Goal: Information Seeking & Learning: Learn about a topic

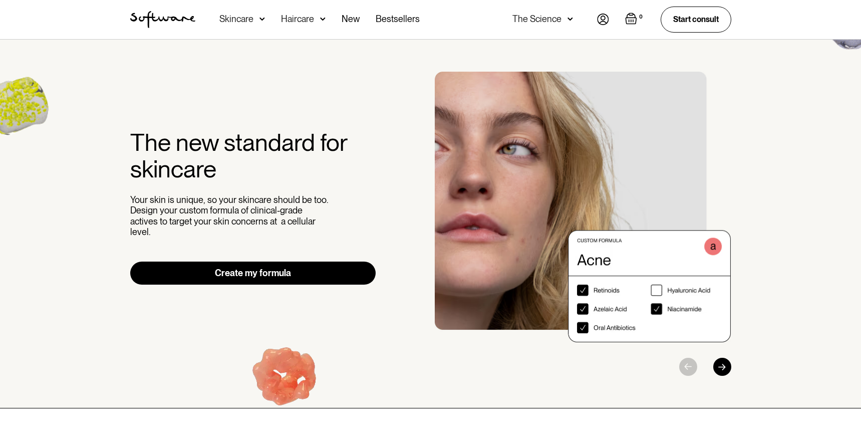
click at [561, 19] on div "The Science" at bounding box center [542, 19] width 61 height 39
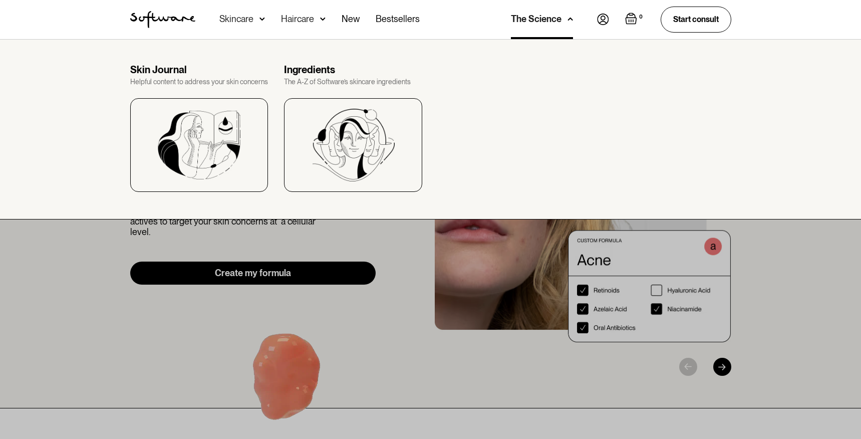
click at [561, 19] on div "The Science" at bounding box center [542, 19] width 62 height 39
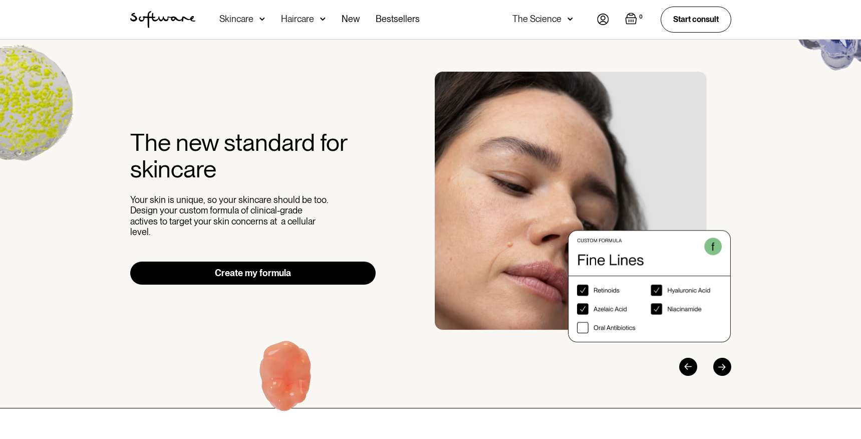
click at [602, 23] on img at bounding box center [603, 20] width 12 height 12
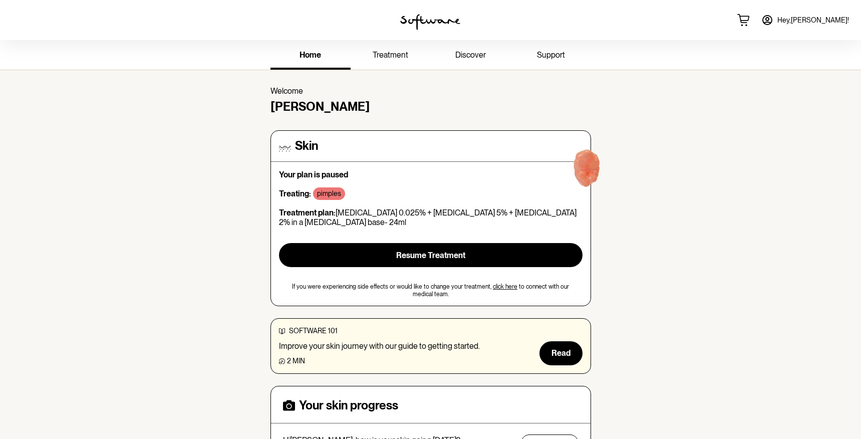
click at [325, 194] on p "pimples" at bounding box center [329, 193] width 24 height 9
click at [382, 50] on span "treatment" at bounding box center [391, 55] width 36 height 10
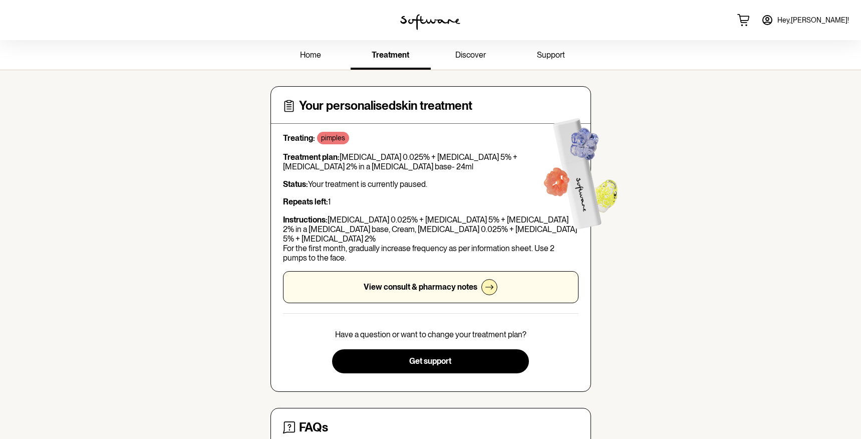
click at [474, 48] on link "discover" at bounding box center [471, 56] width 80 height 28
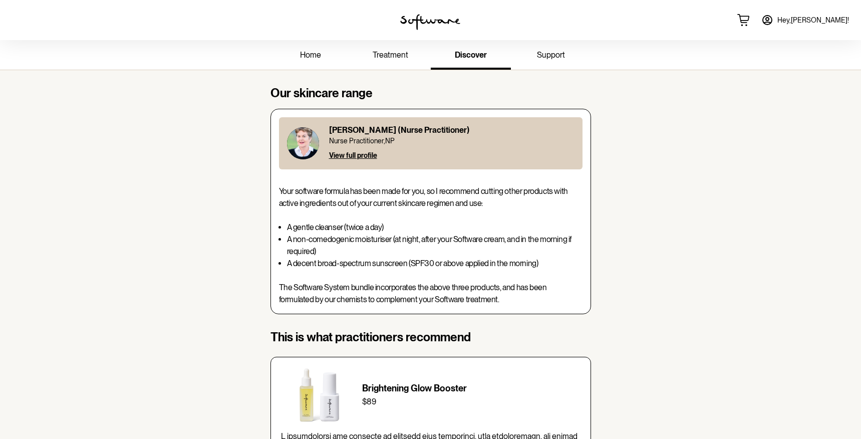
click at [542, 60] on link "support" at bounding box center [551, 56] width 80 height 28
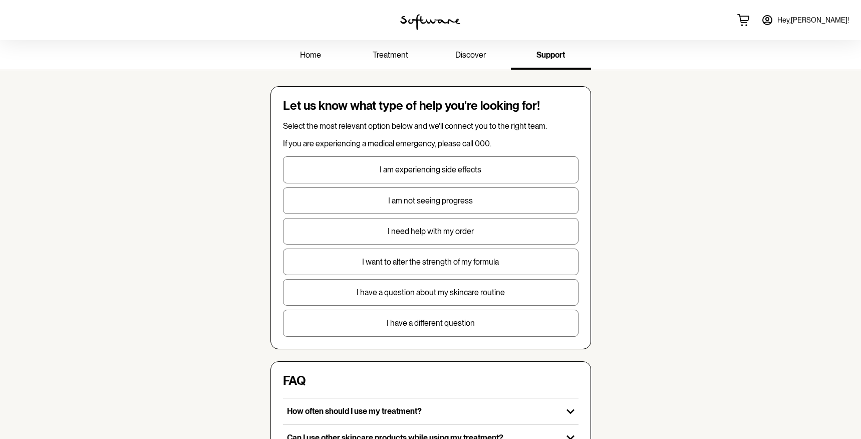
click at [463, 40] on div at bounding box center [430, 20] width 287 height 40
click at [463, 54] on span "discover" at bounding box center [470, 55] width 31 height 10
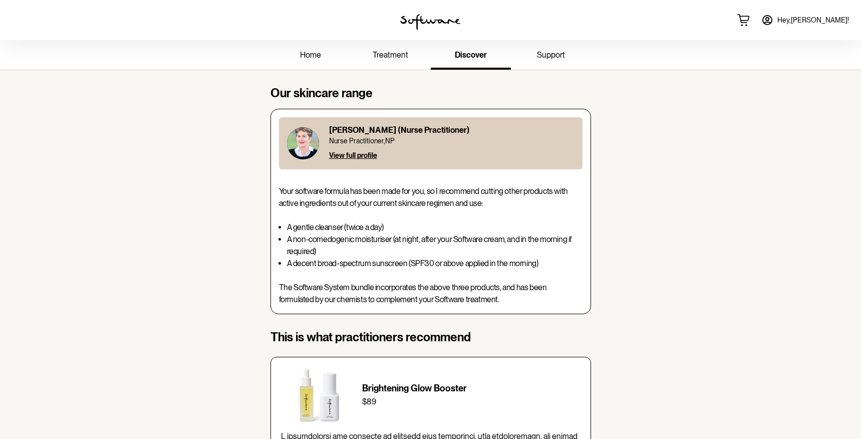
click at [393, 55] on span "treatment" at bounding box center [391, 55] width 36 height 10
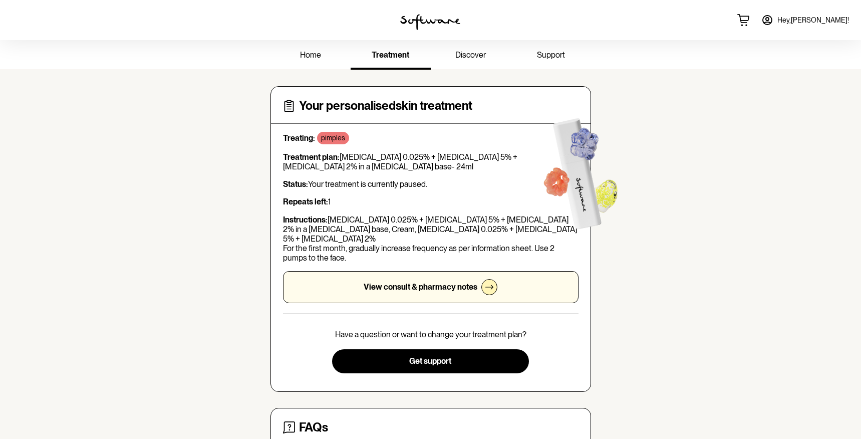
click at [310, 43] on link "home" at bounding box center [311, 56] width 80 height 28
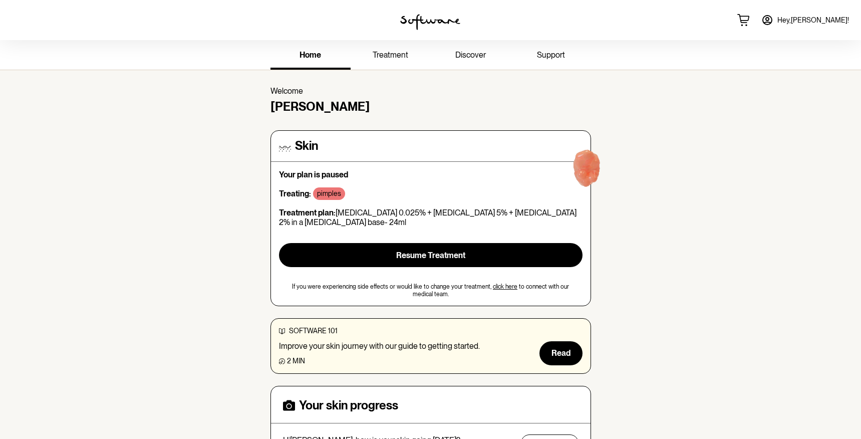
click at [384, 48] on link "treatment" at bounding box center [391, 56] width 80 height 28
